Goal: Transaction & Acquisition: Subscribe to service/newsletter

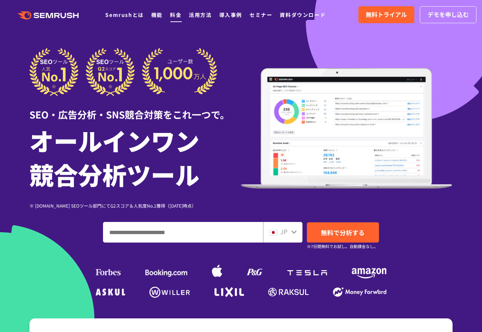
click at [176, 13] on link "料金" at bounding box center [175, 14] width 11 height 7
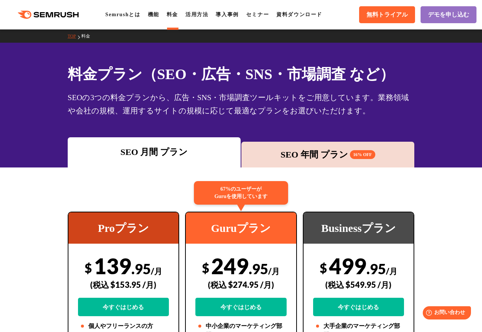
click at [121, 9] on div ".cls {fill: #FF642D;} .cls {fill: #FF642D;} Semrushとは 機能 料金 活用方法 導入事例 セミナー 資料ダウ…" at bounding box center [241, 15] width 482 height 22
click at [123, 14] on link "Semrushとは" at bounding box center [122, 15] width 35 height 6
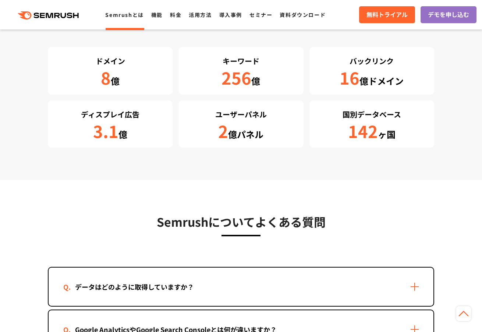
scroll to position [1397, 0]
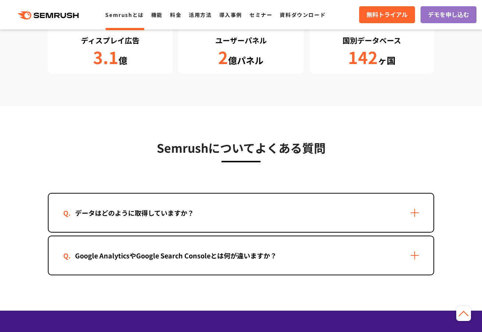
click at [385, 13] on span "無料トライアル" at bounding box center [386, 15] width 41 height 10
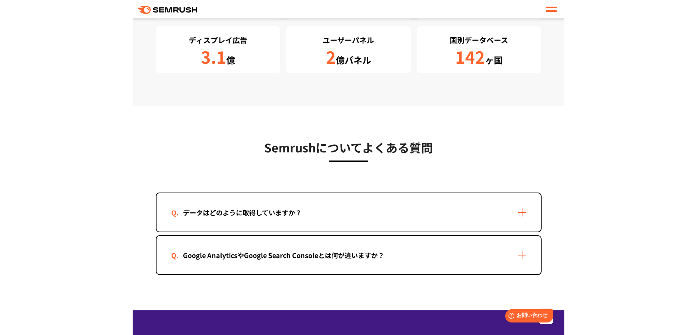
scroll to position [1397, 0]
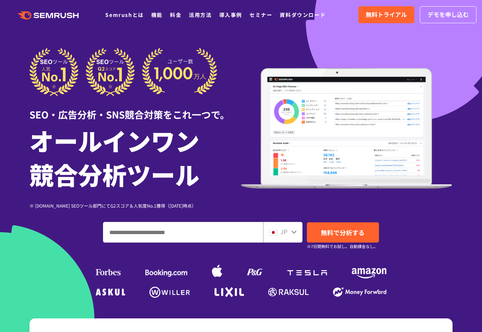
click at [311, 39] on div at bounding box center [241, 205] width 482 height 410
click at [137, 14] on link "Semrushとは" at bounding box center [124, 14] width 38 height 7
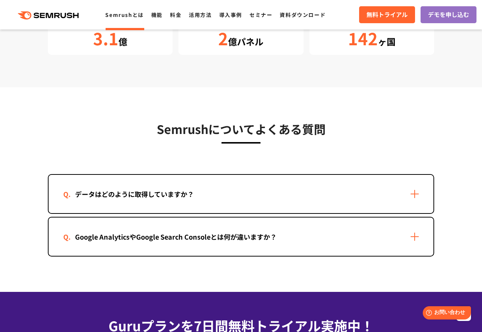
scroll to position [1470, 0]
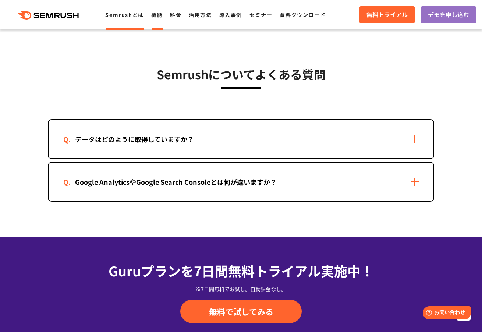
click at [158, 18] on link "機能" at bounding box center [156, 14] width 11 height 7
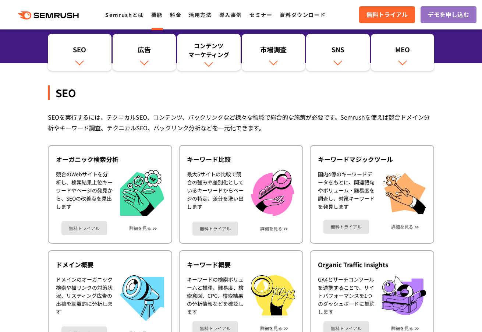
scroll to position [110, 0]
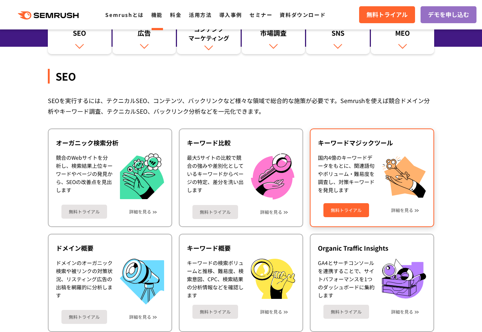
click at [337, 213] on link "無料トライアル" at bounding box center [346, 210] width 46 height 14
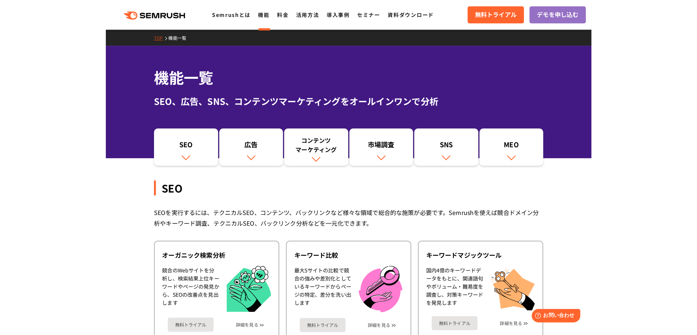
scroll to position [0, 0]
